Goal: Navigation & Orientation: Find specific page/section

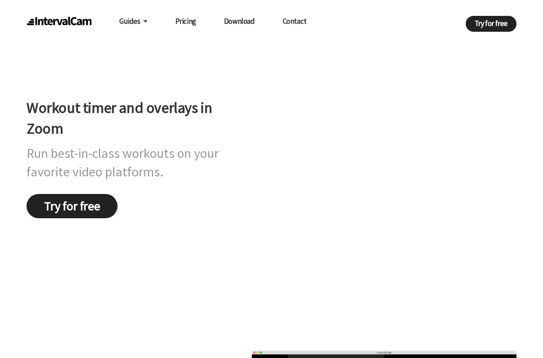
click at [180, 20] on link "Pricing" at bounding box center [185, 21] width 21 height 17
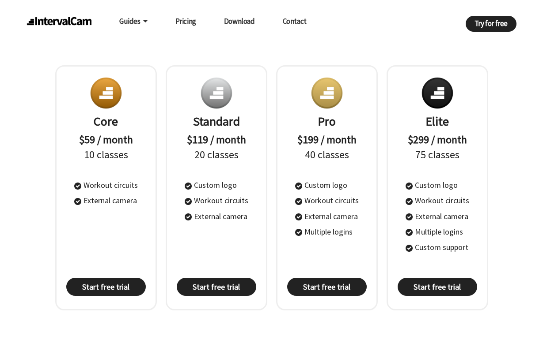
click at [300, 23] on link "Contact" at bounding box center [295, 21] width 24 height 17
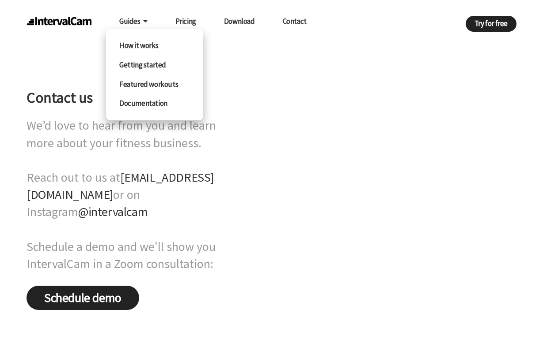
click at [144, 81] on link "Featured workouts" at bounding box center [154, 84] width 97 height 19
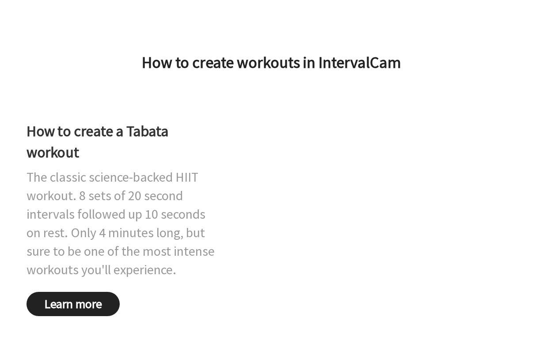
scroll to position [290, 0]
